Goal: Task Accomplishment & Management: Complete application form

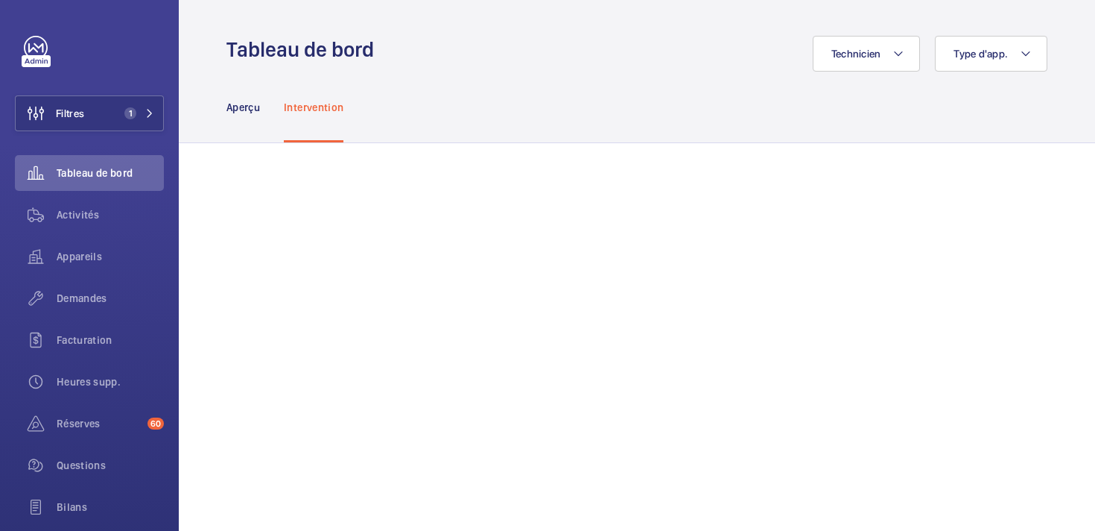
scroll to position [28, 0]
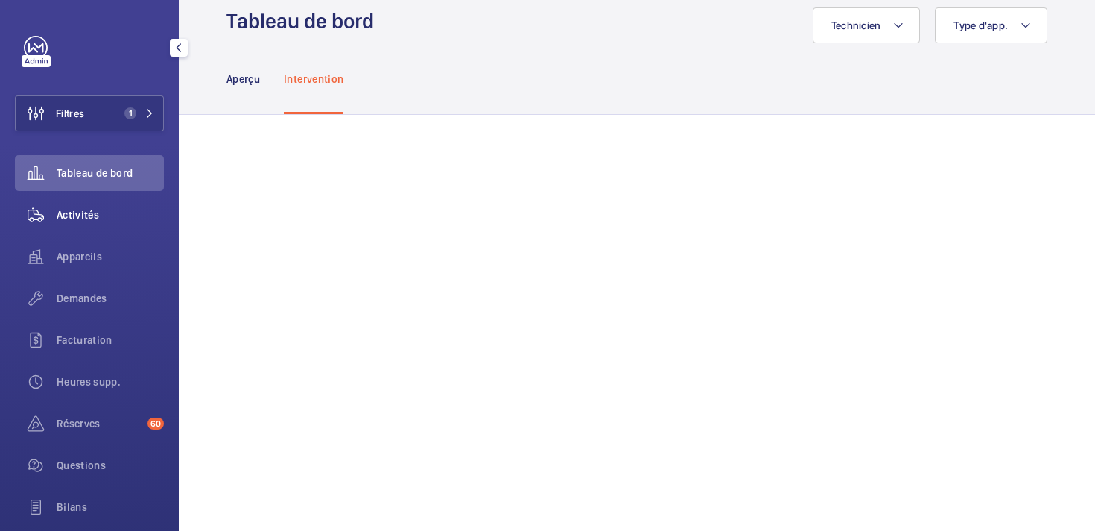
click at [74, 212] on span "Activités" at bounding box center [110, 214] width 107 height 15
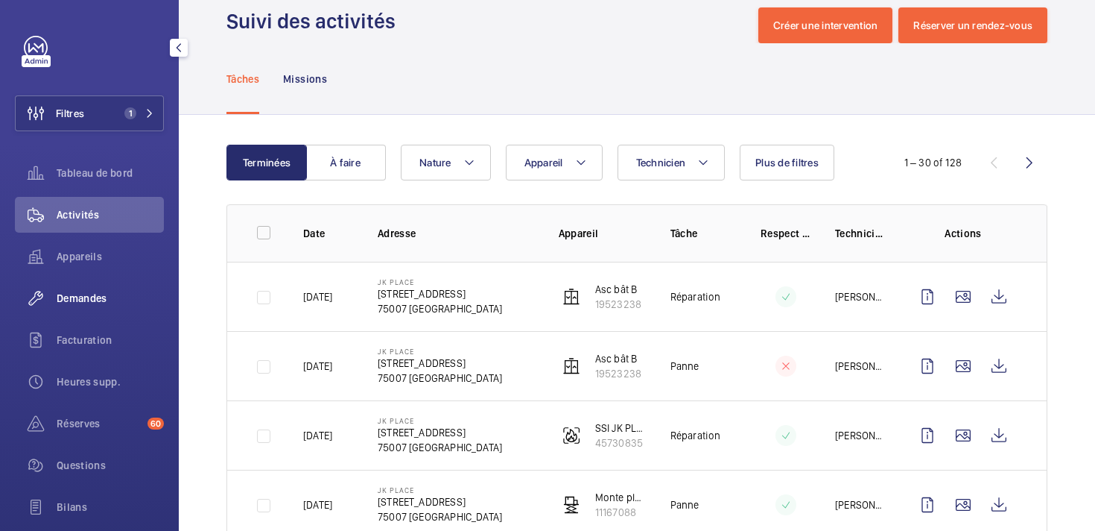
click at [89, 301] on span "Demandes" at bounding box center [110, 298] width 107 height 15
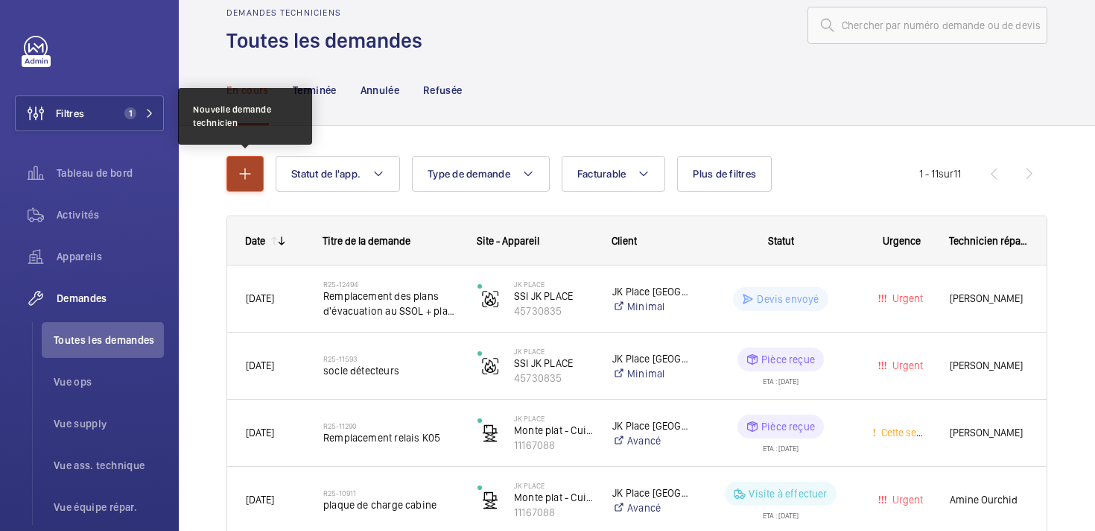
click at [250, 174] on mat-icon "button" at bounding box center [245, 174] width 18 height 18
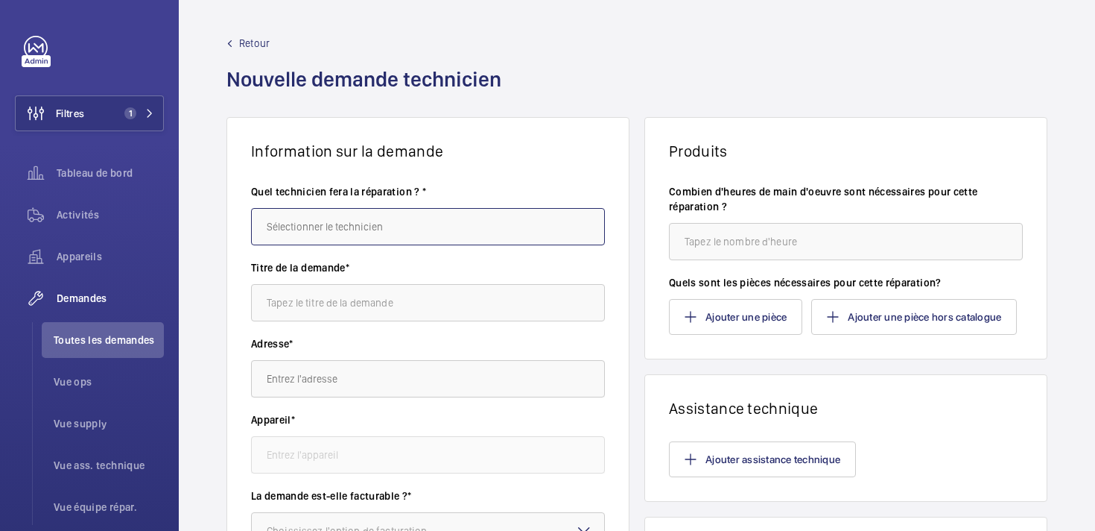
click at [371, 227] on input "text" at bounding box center [428, 226] width 354 height 37
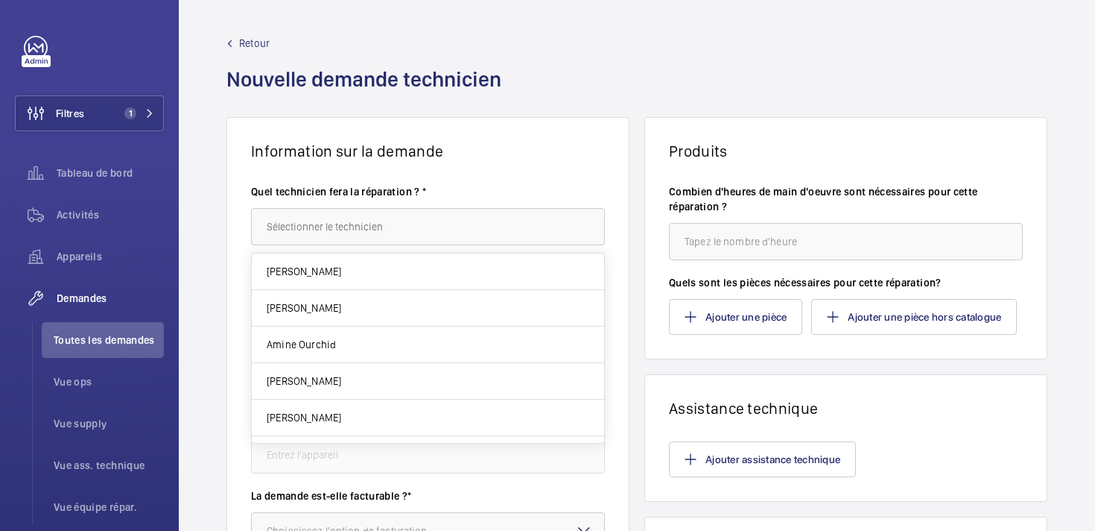
click at [208, 239] on div "Information sur la demande Quel technicien fera la réparation ? * Titre de la d…" at bounding box center [637, 525] width 917 height 816
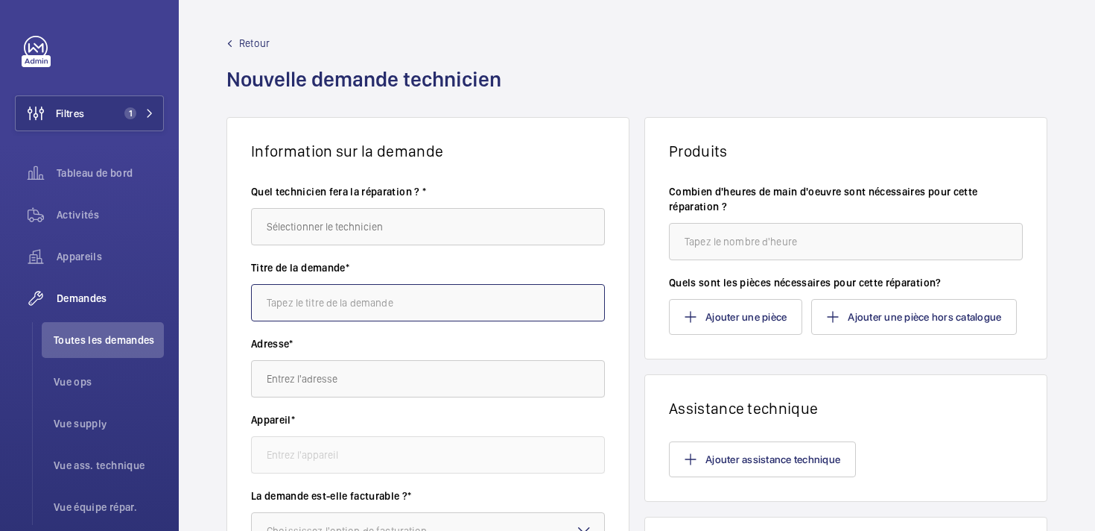
click at [300, 297] on input "text" at bounding box center [428, 302] width 354 height 37
type input "j"
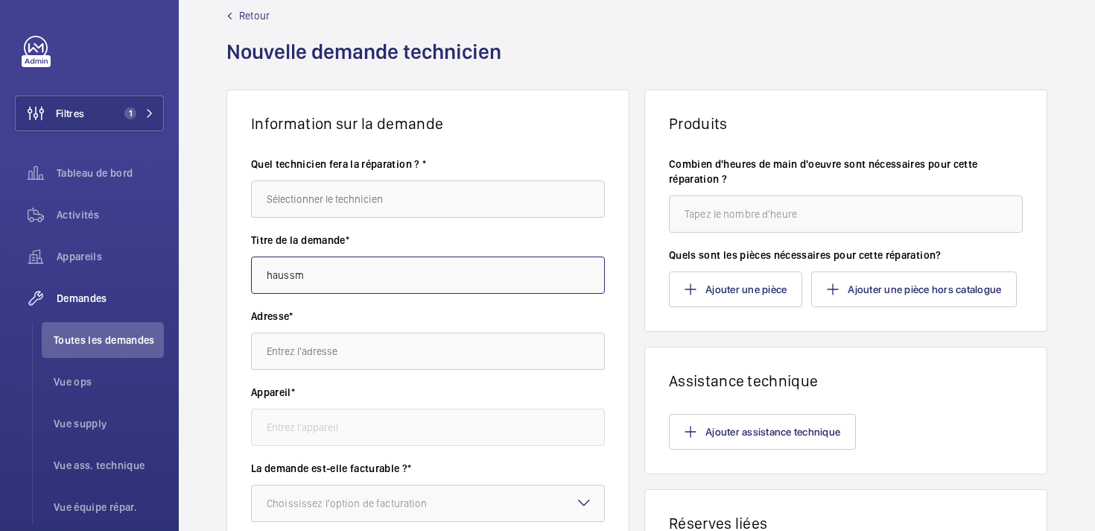
scroll to position [31, 0]
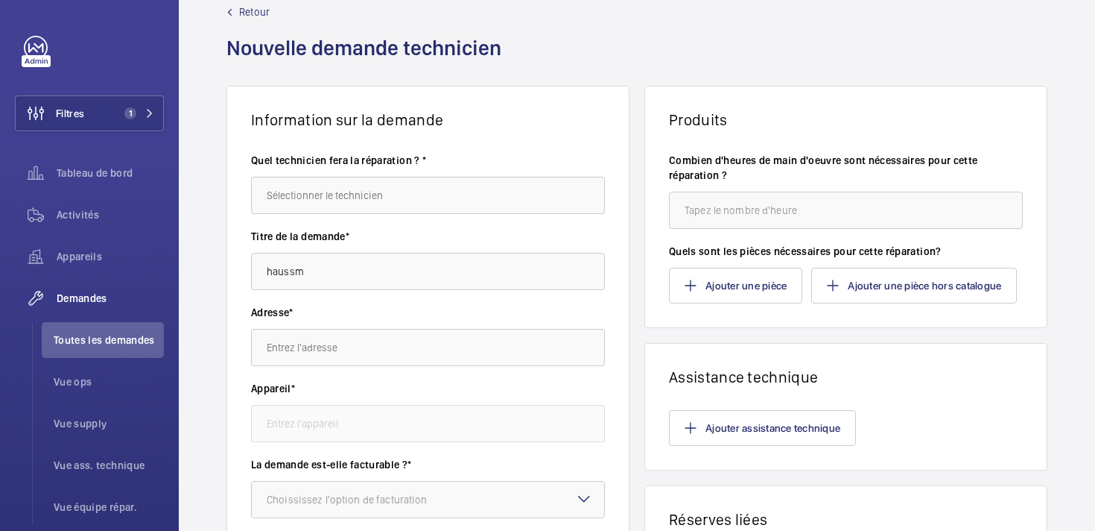
click at [319, 290] on div "Titre de la demande* haussm" at bounding box center [428, 267] width 354 height 76
click at [310, 265] on input "haussm" at bounding box center [428, 271] width 354 height 37
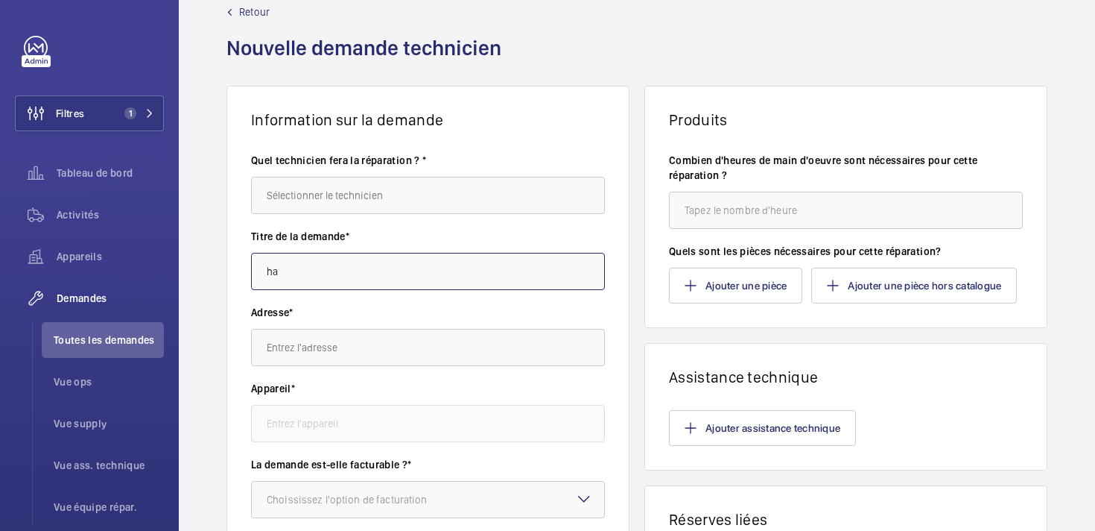
type input "h"
type input "sdljfgn"
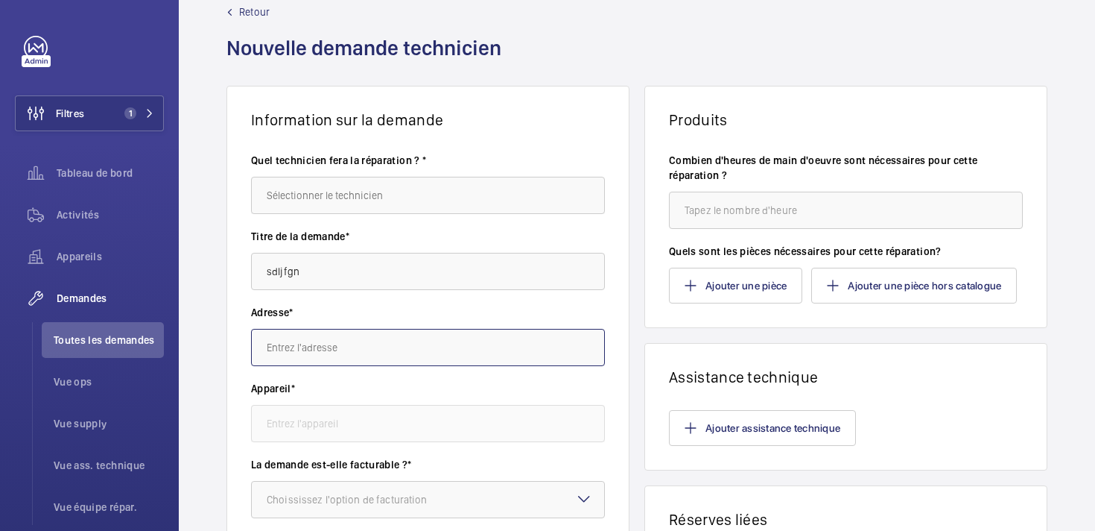
click at [329, 350] on input "text" at bounding box center [428, 347] width 354 height 37
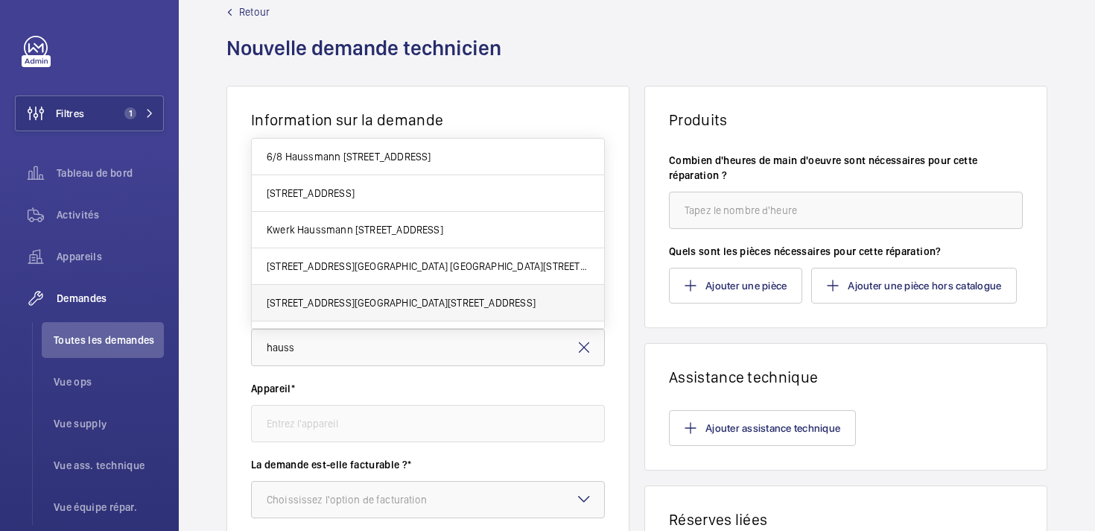
click at [331, 300] on span "[STREET_ADDRESS][GEOGRAPHIC_DATA][STREET_ADDRESS]" at bounding box center [401, 302] width 269 height 15
type input "[STREET_ADDRESS][GEOGRAPHIC_DATA][STREET_ADDRESS]"
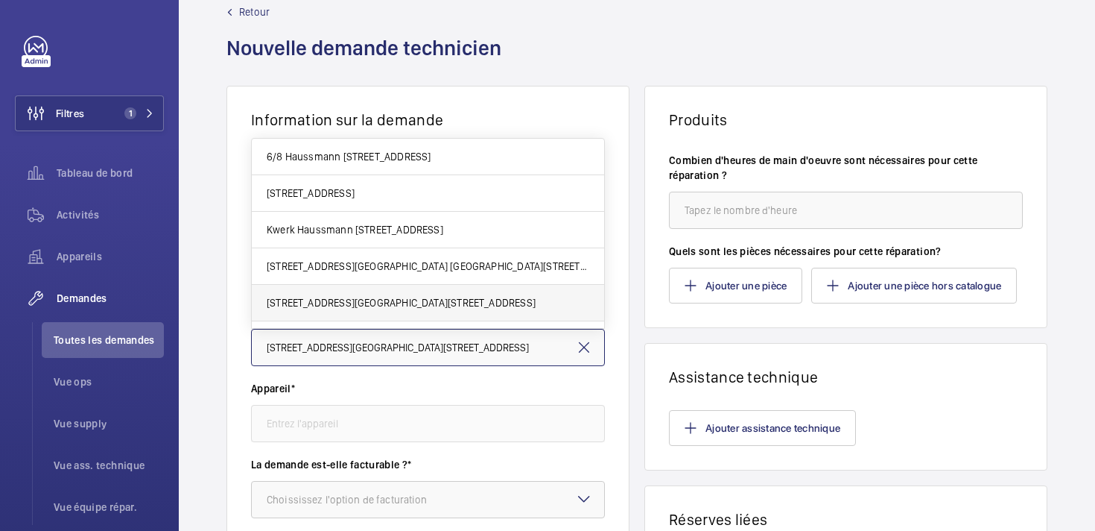
scroll to position [0, 57]
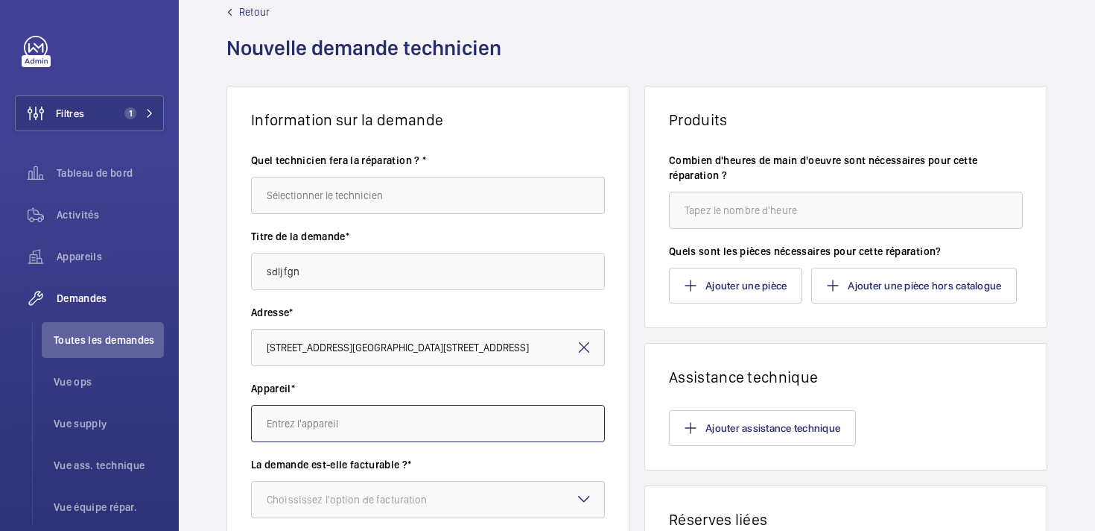
click at [313, 429] on input "text" at bounding box center [428, 423] width 354 height 37
click at [312, 461] on span "32743979 - Cour" at bounding box center [306, 468] width 78 height 15
type input "32743979 - Cour"
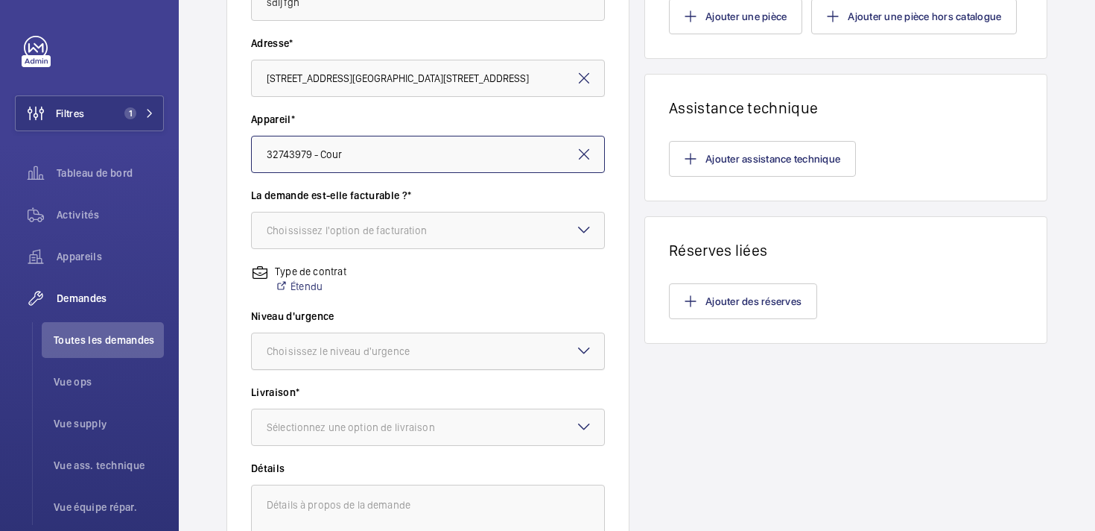
scroll to position [326, 0]
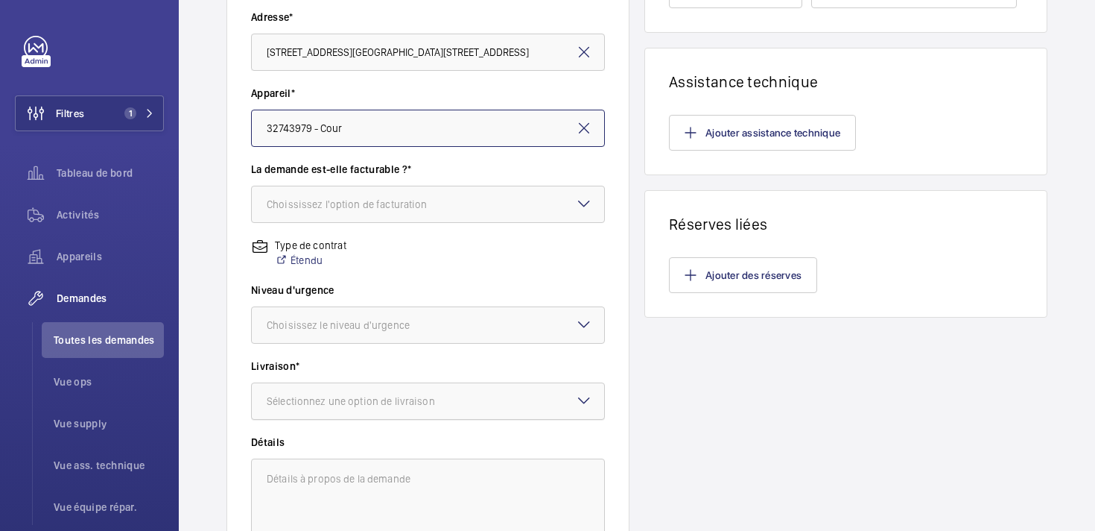
click at [310, 393] on div "Sélectionnez une option de livraison" at bounding box center [370, 400] width 206 height 15
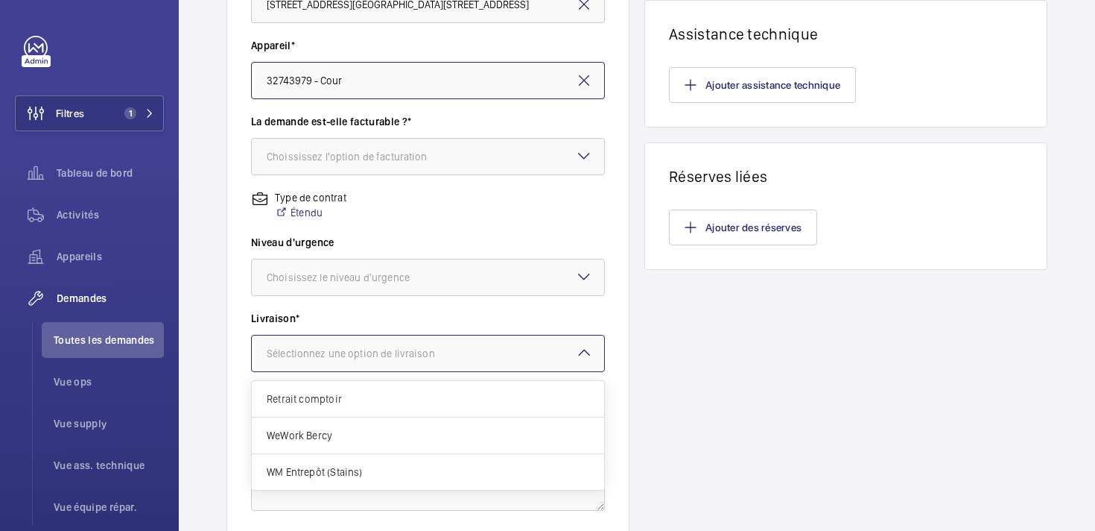
scroll to position [406, 0]
